Goal: Transaction & Acquisition: Book appointment/travel/reservation

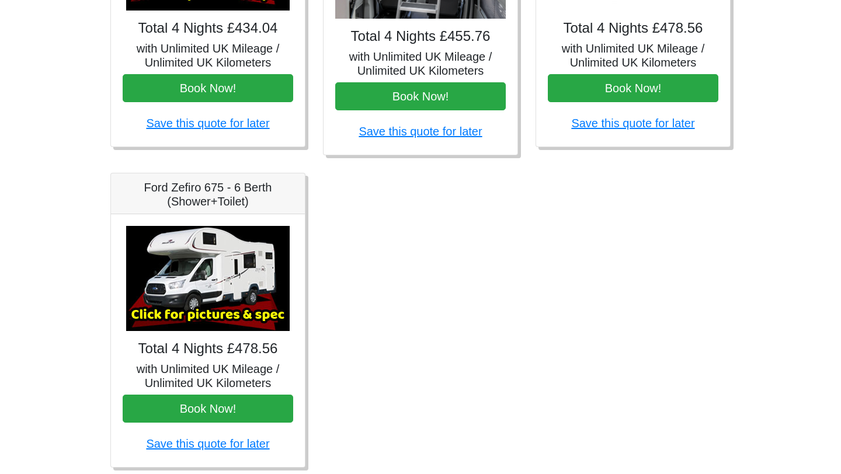
scroll to position [666, 0]
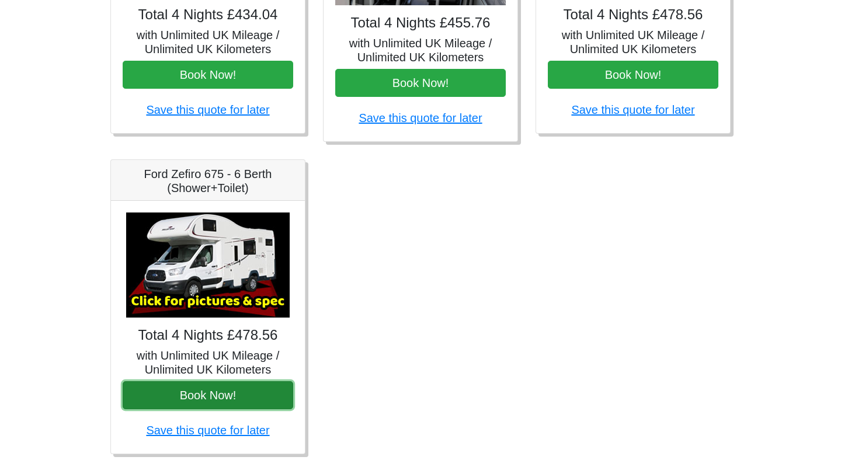
click at [222, 401] on button "Book Now!" at bounding box center [208, 395] width 170 height 28
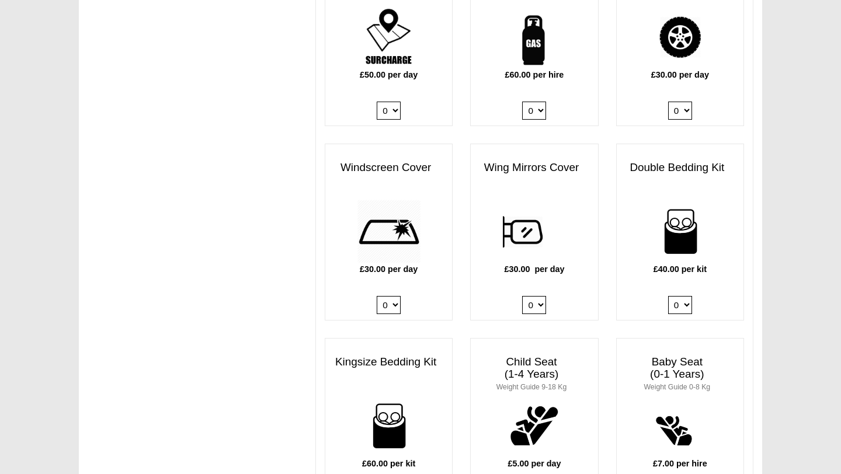
scroll to position [915, 0]
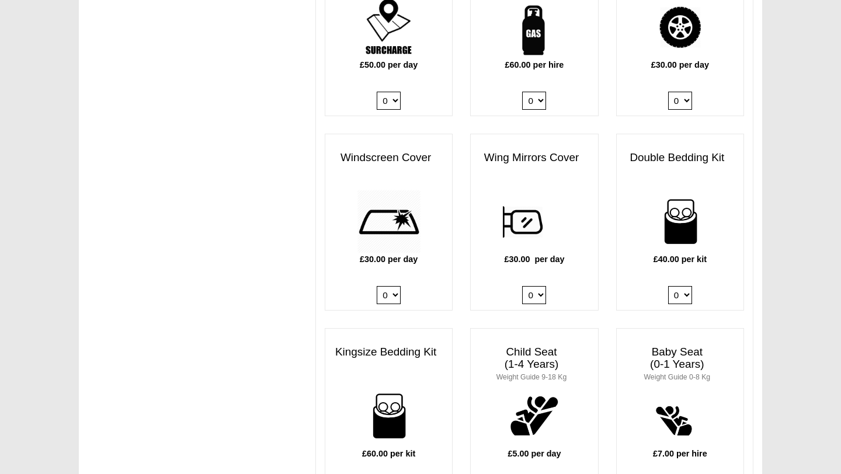
click at [534, 92] on select "0 1" at bounding box center [534, 101] width 24 height 18
select select "Gas Bottle x QTY 1 @ 60.00 GBP per hire."
click at [522, 92] on select "0 1" at bounding box center [534, 101] width 24 height 18
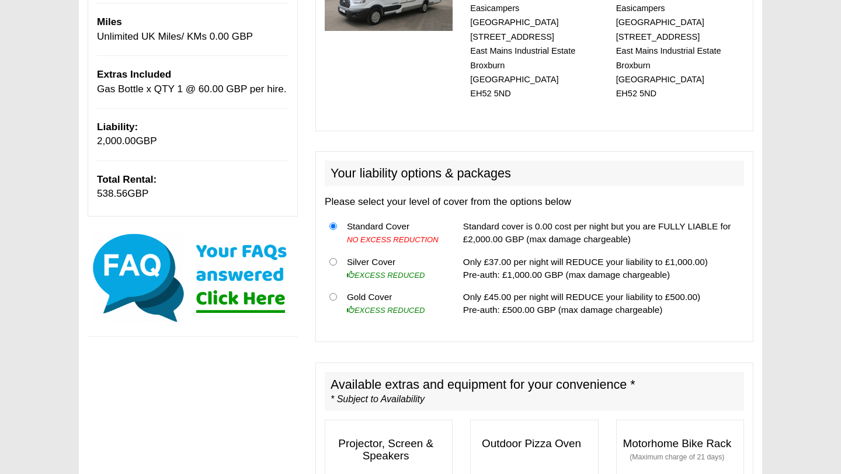
scroll to position [165, 0]
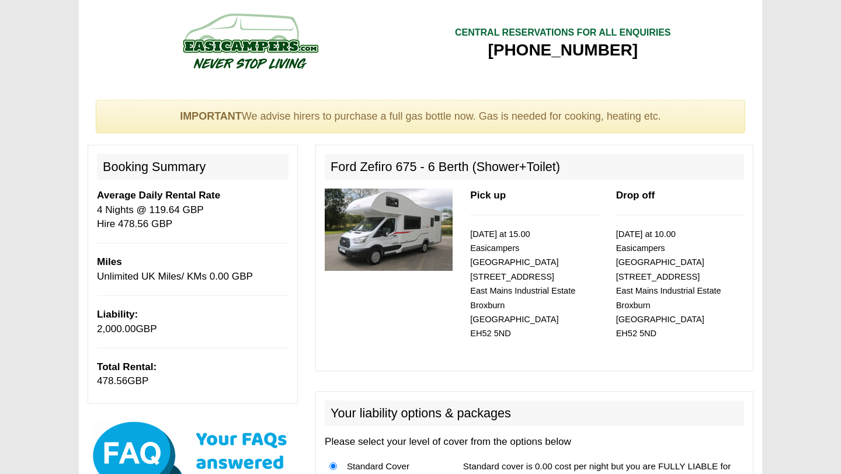
select select "Gas Bottle x QTY 1 @ 60.00 GBP per hire."
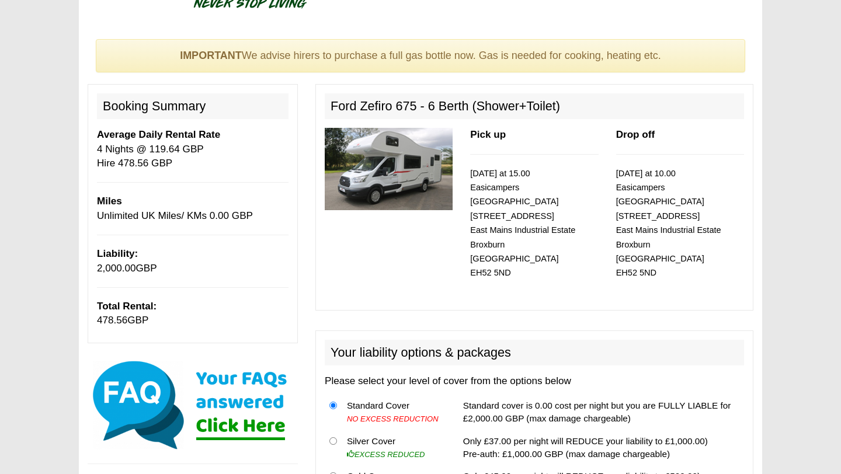
scroll to position [60, 0]
click at [402, 145] on img at bounding box center [389, 169] width 128 height 82
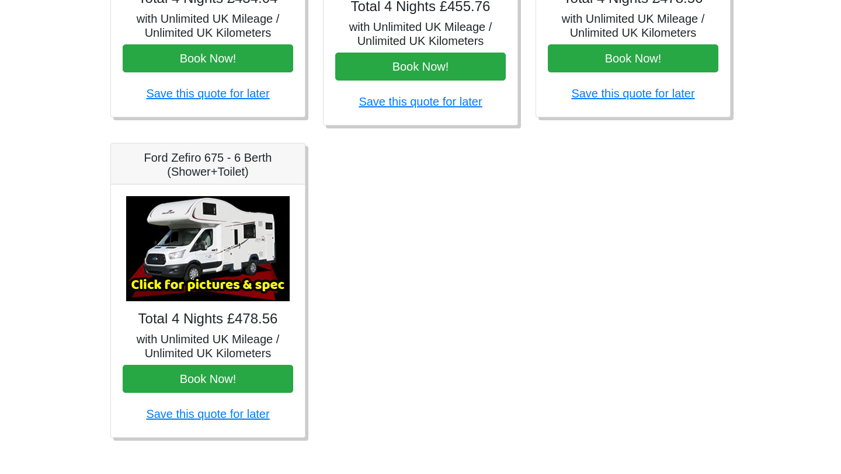
scroll to position [691, 0]
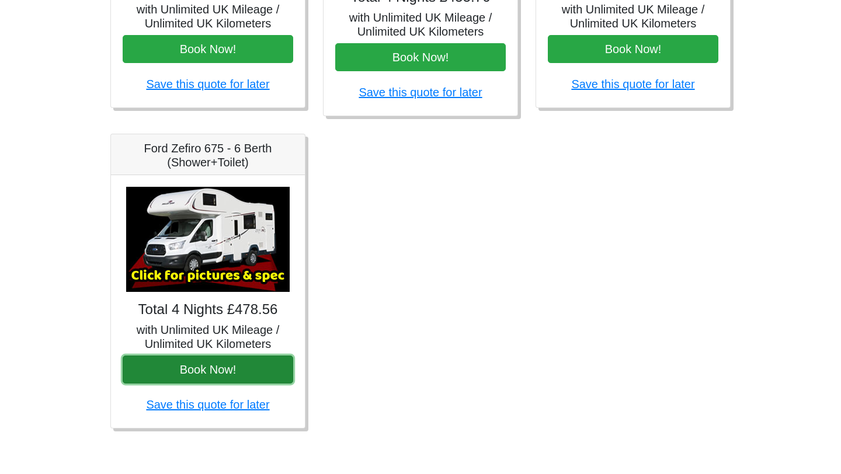
click at [198, 368] on button "Book Now!" at bounding box center [208, 370] width 170 height 28
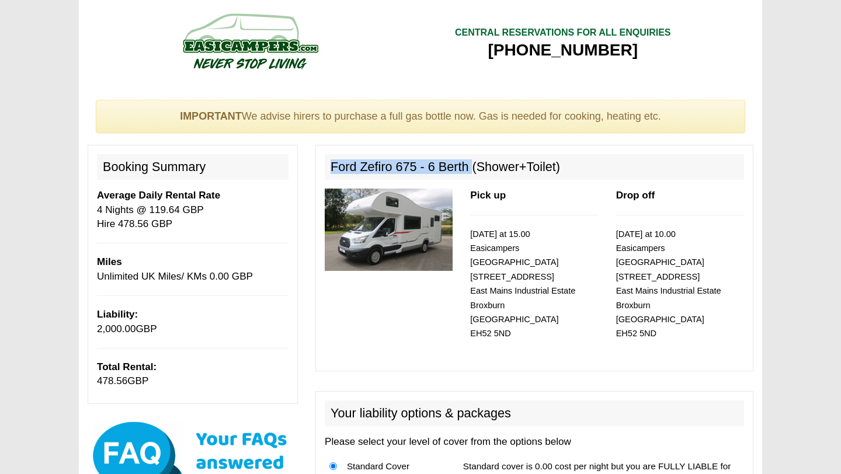
drag, startPoint x: 471, startPoint y: 167, endPoint x: 323, endPoint y: 171, distance: 147.8
click at [323, 171] on div "Ford Zefiro 675 - 6 Berth (Shower+Toilet) Pick up [DATE] at 15.00 Easicampers […" at bounding box center [534, 258] width 438 height 226
copy h2 "Ford Zefiro 675 - 6 Berth"
